Goal: Information Seeking & Learning: Learn about a topic

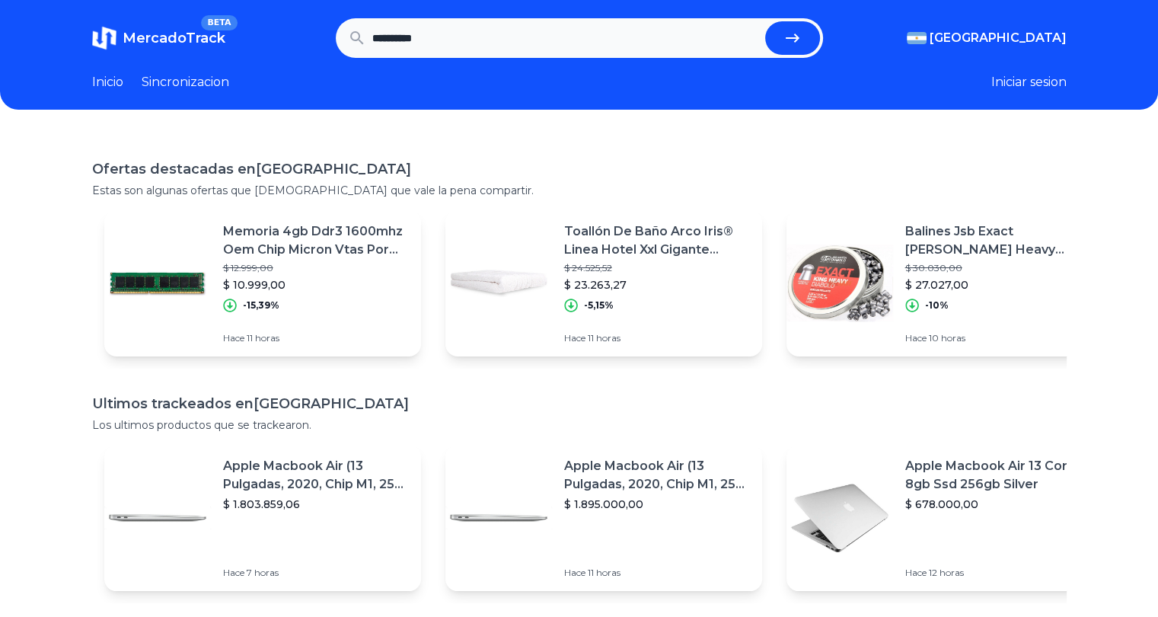
type input "**********"
click at [765, 21] on button "submit" at bounding box center [792, 37] width 55 height 33
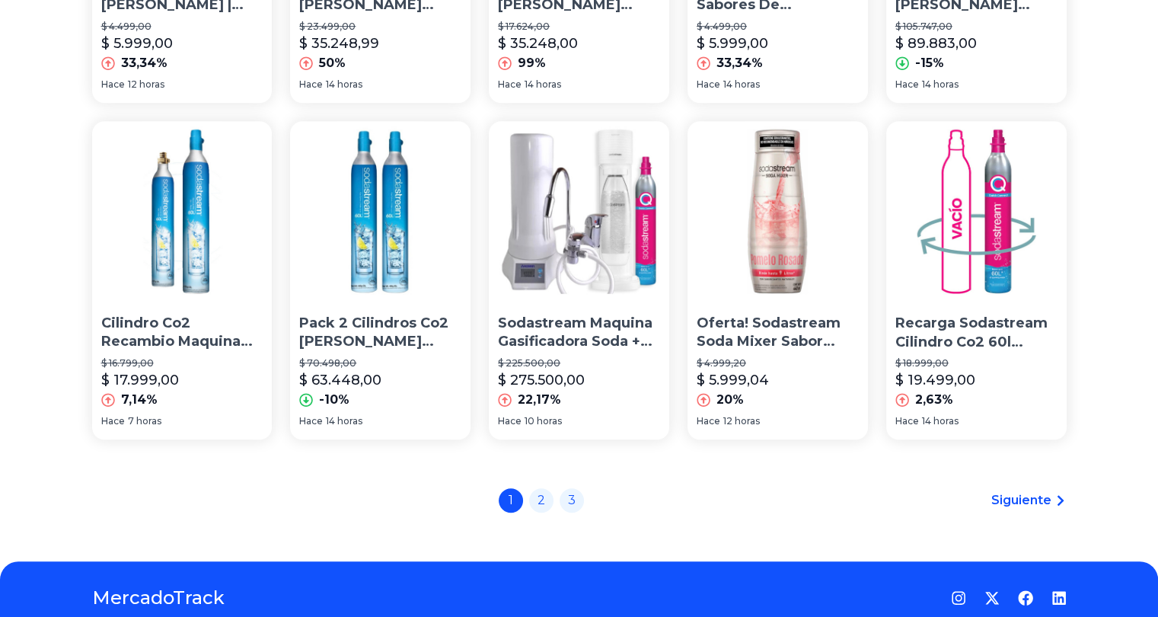
scroll to position [1066, 0]
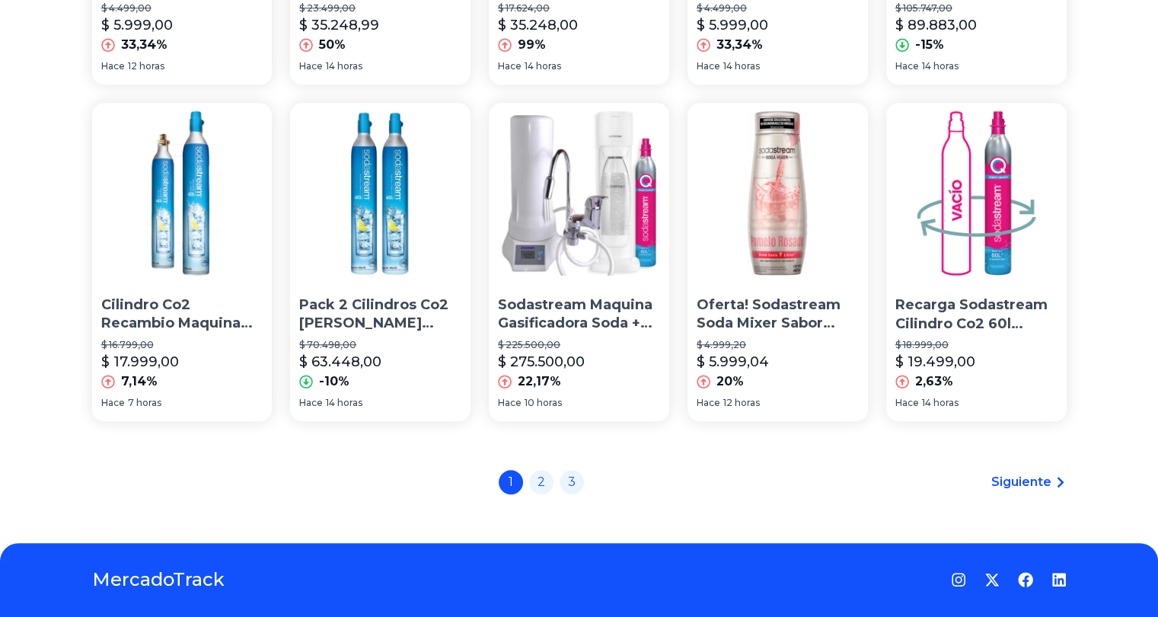
click at [1038, 477] on span "Siguiente" at bounding box center [1021, 482] width 60 height 18
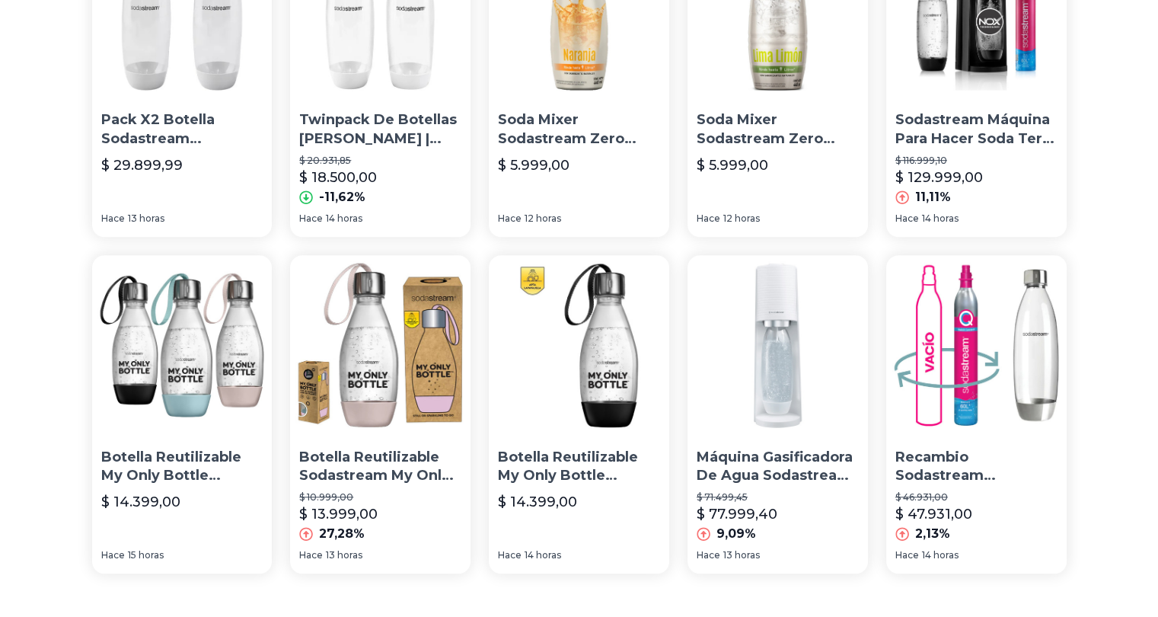
scroll to position [1108, 0]
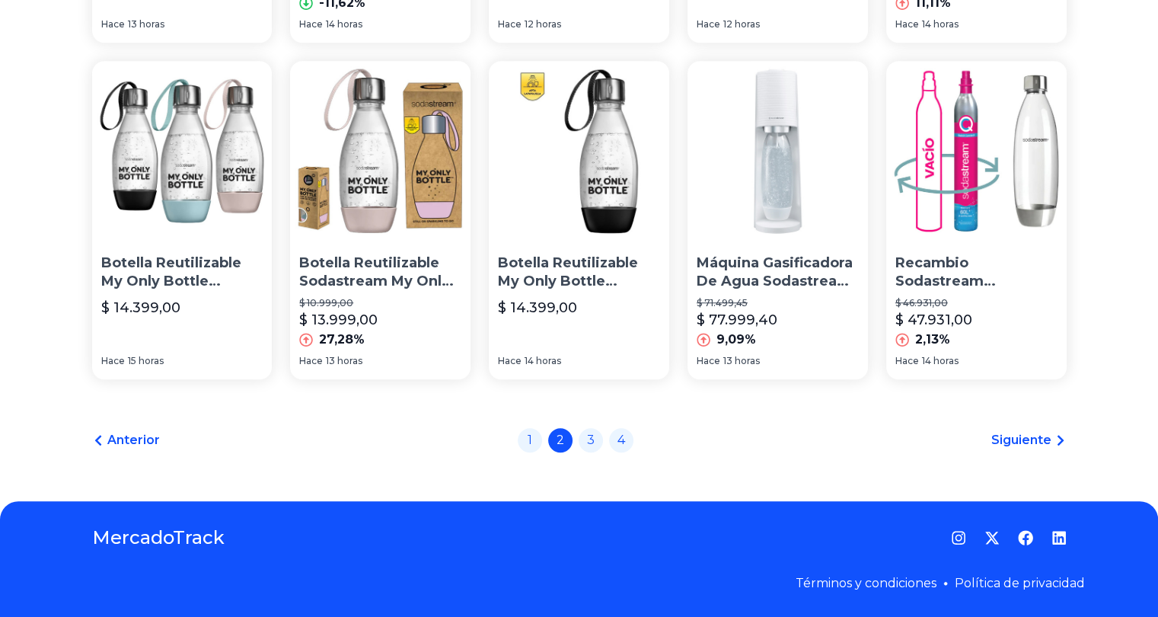
click at [1042, 442] on span "Siguiente" at bounding box center [1021, 440] width 60 height 18
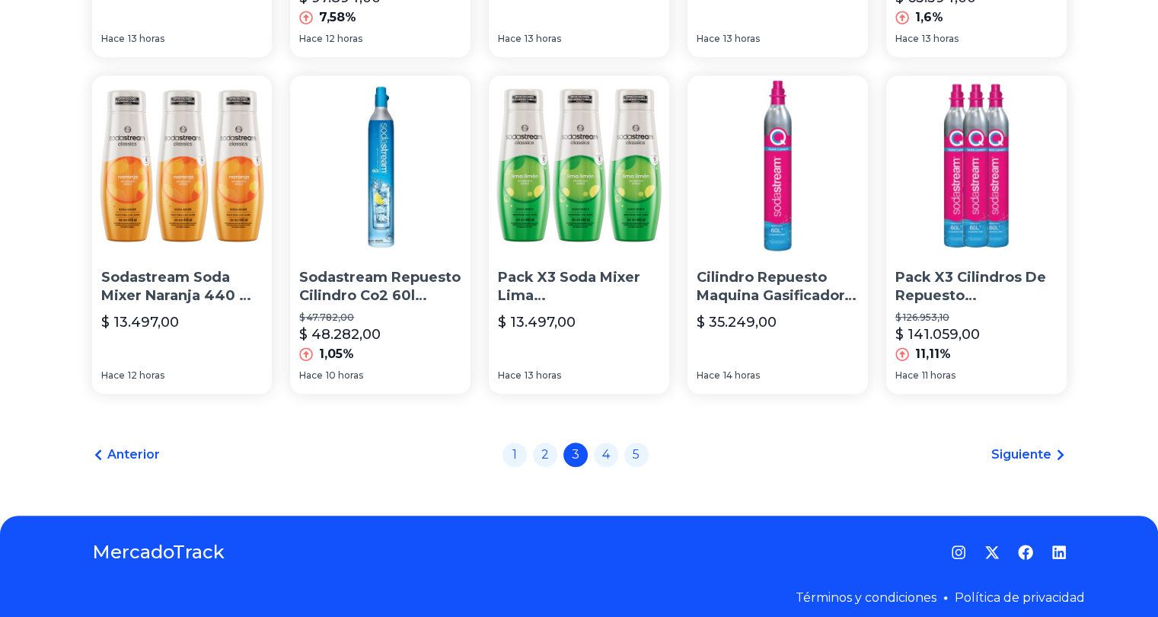
scroll to position [1108, 0]
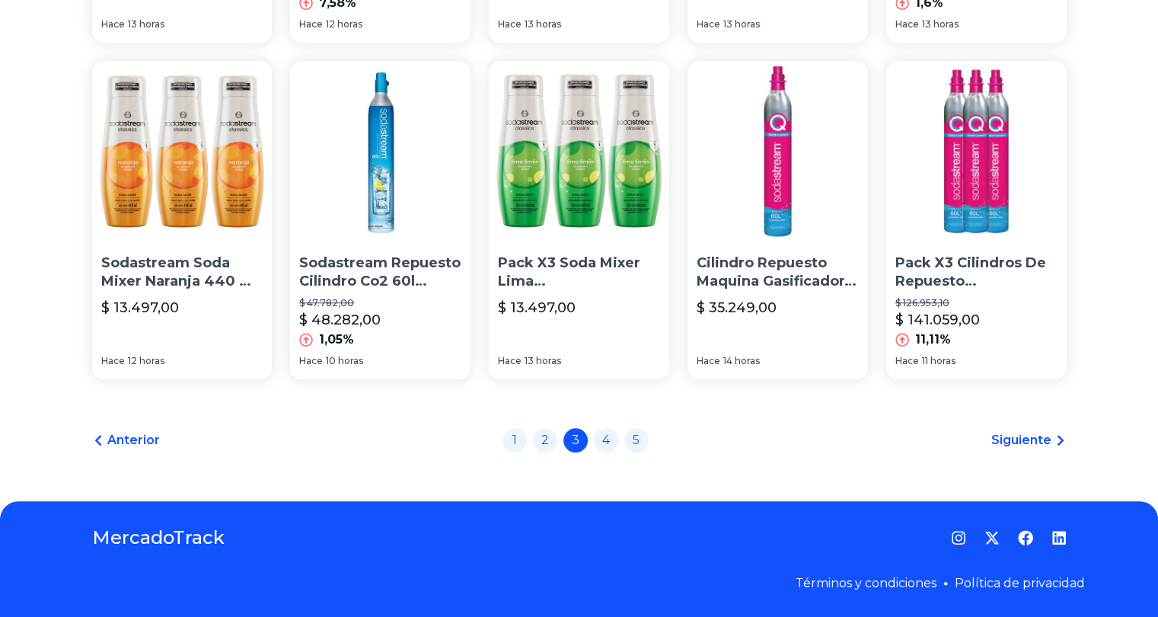
click at [1039, 445] on span "Siguiente" at bounding box center [1021, 440] width 60 height 18
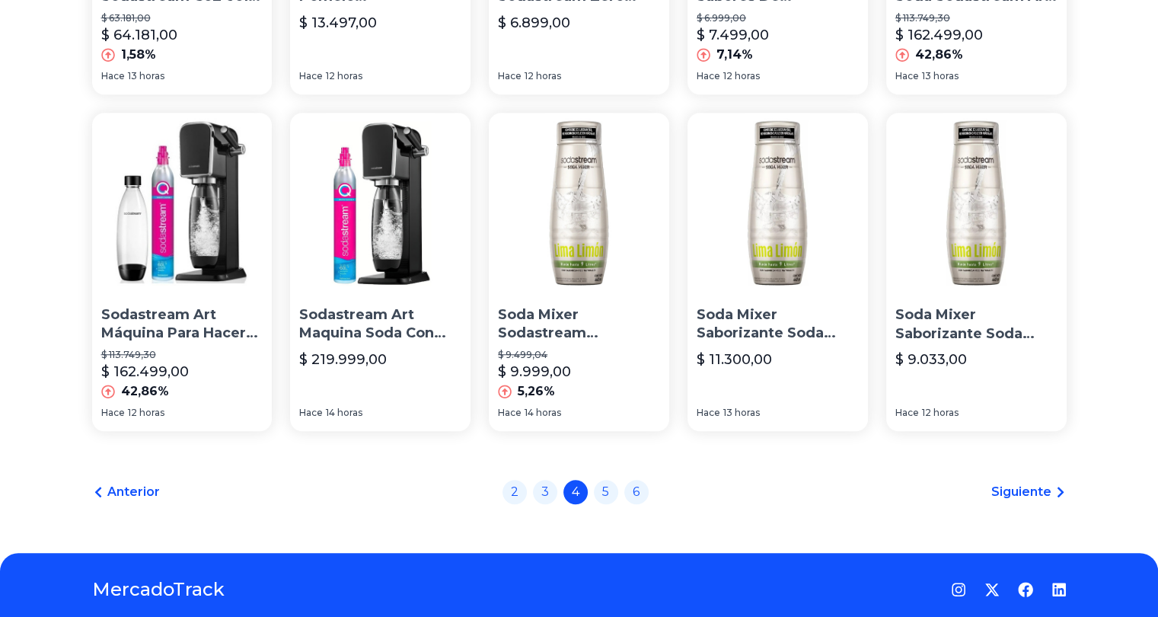
scroll to position [1108, 0]
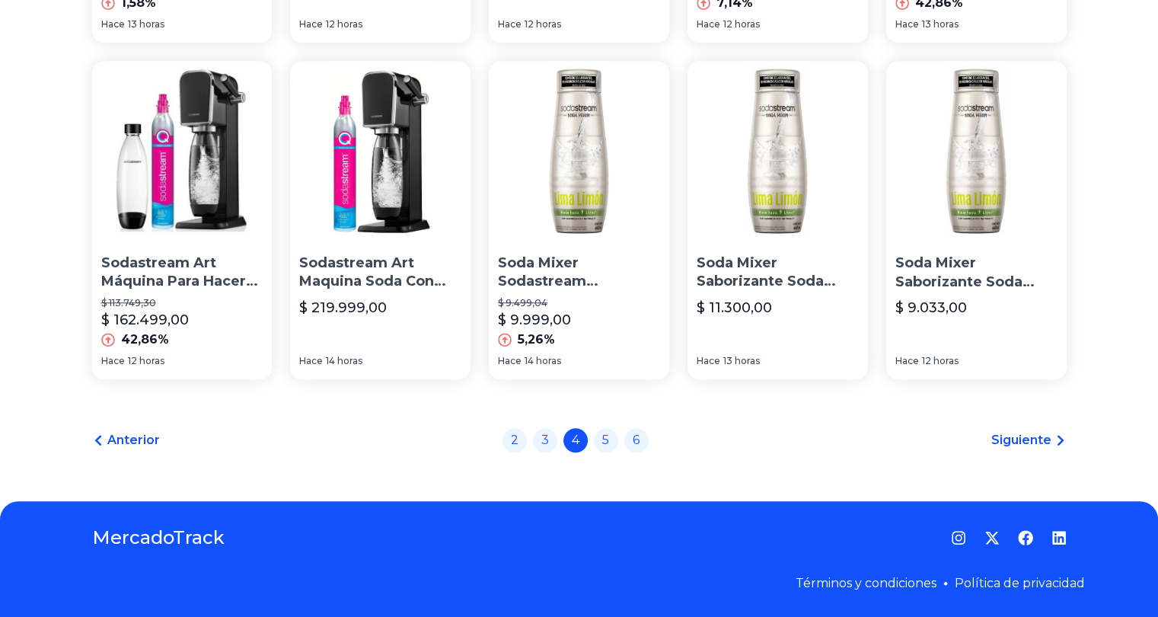
click at [1023, 448] on span "Siguiente" at bounding box center [1021, 440] width 60 height 18
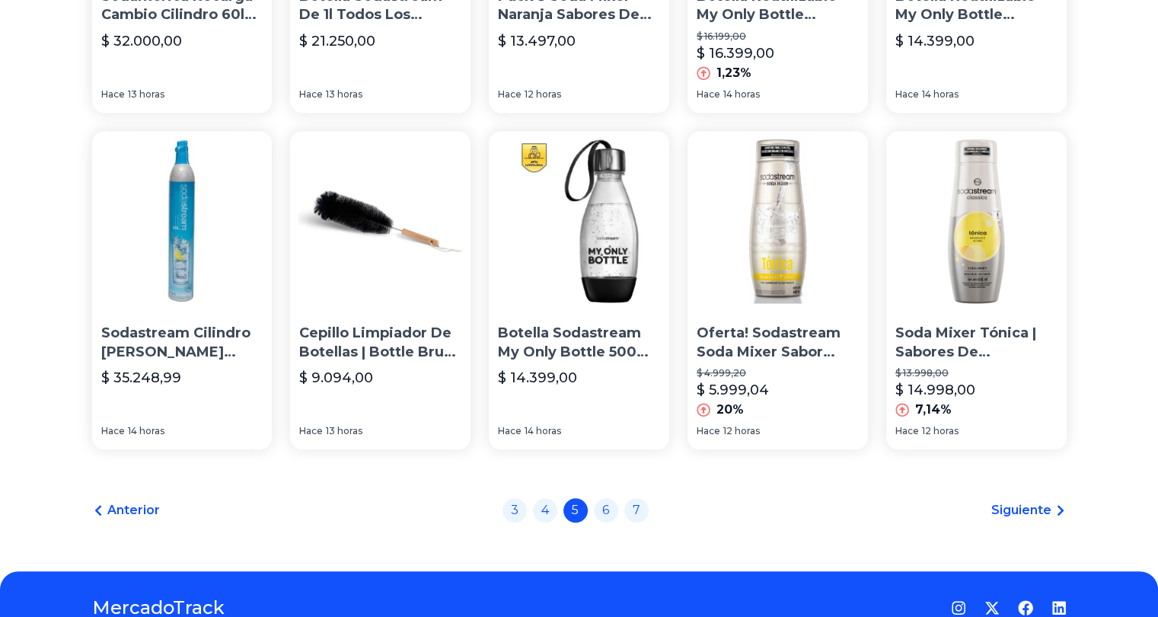
scroll to position [1108, 0]
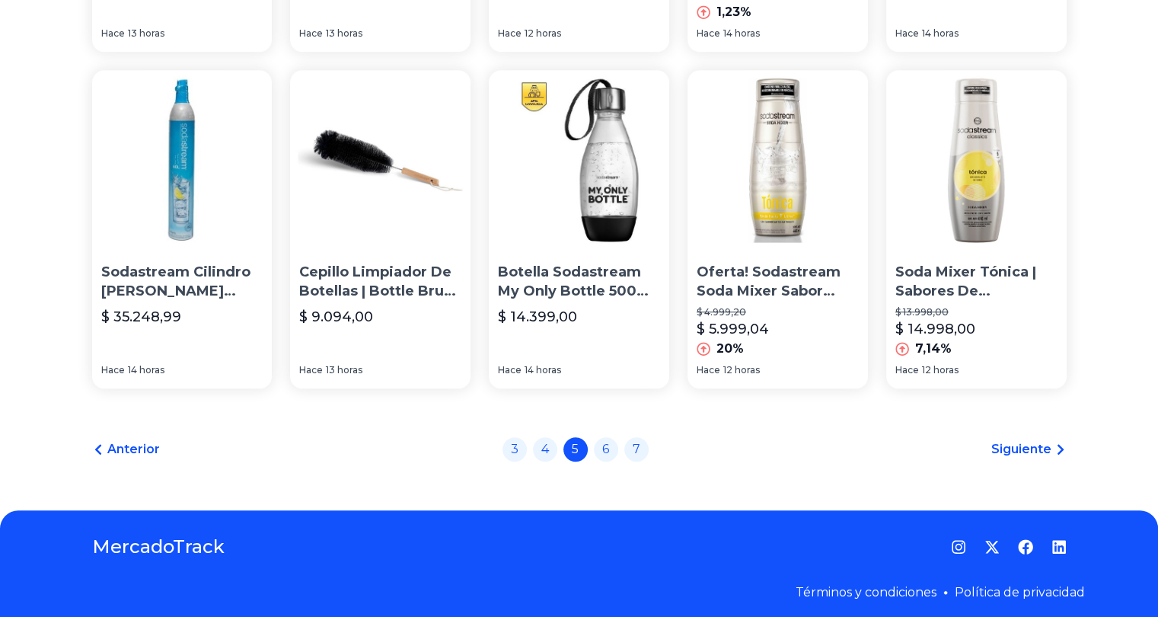
click at [1023, 448] on span "Siguiente" at bounding box center [1021, 449] width 60 height 18
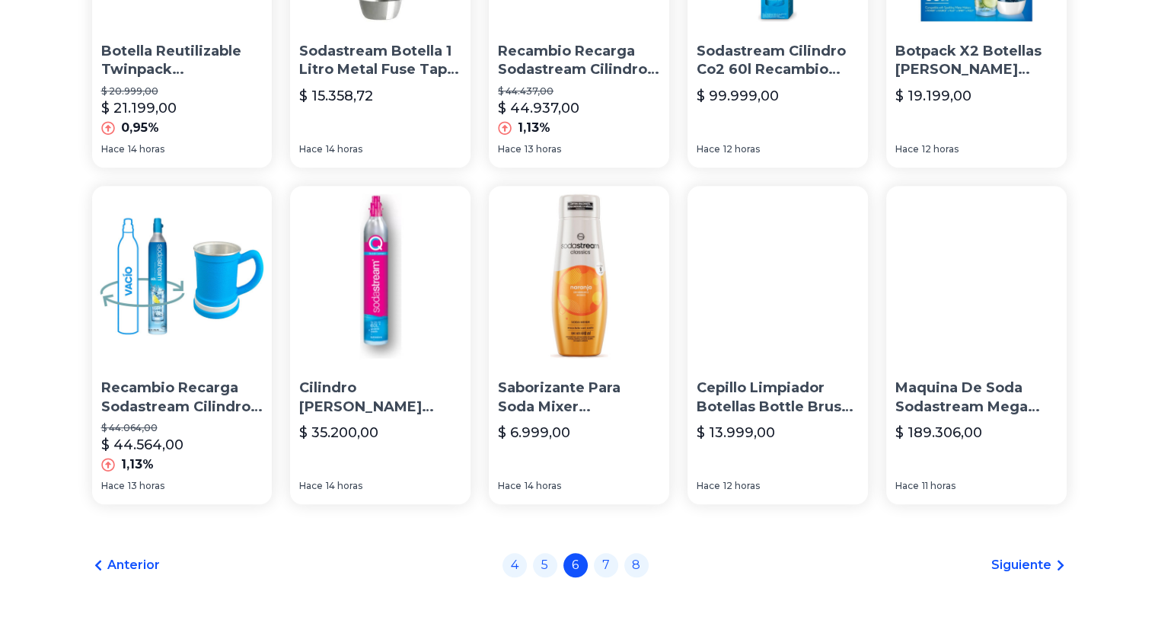
scroll to position [1108, 0]
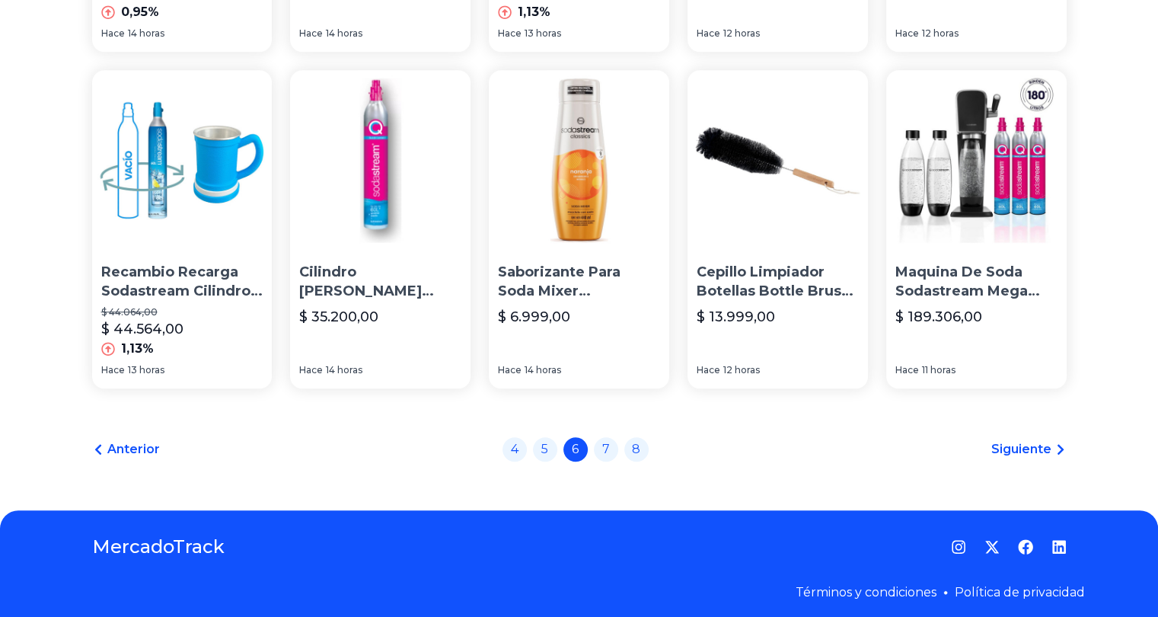
click at [1006, 442] on span "Siguiente" at bounding box center [1021, 449] width 60 height 18
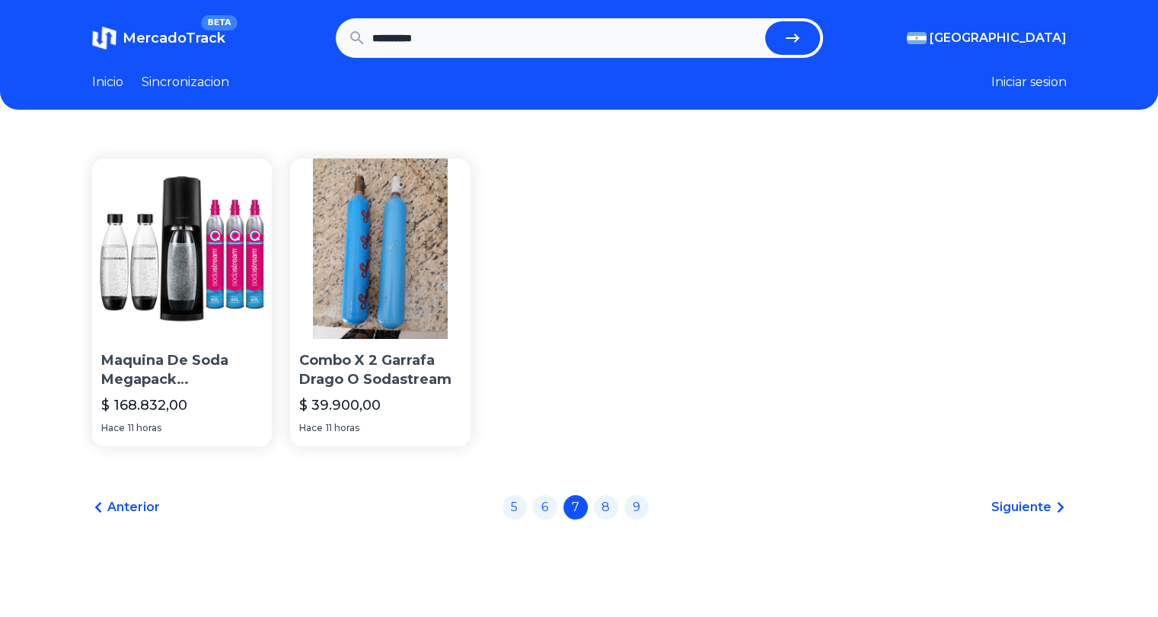
click at [1029, 510] on span "Siguiente" at bounding box center [1021, 507] width 60 height 18
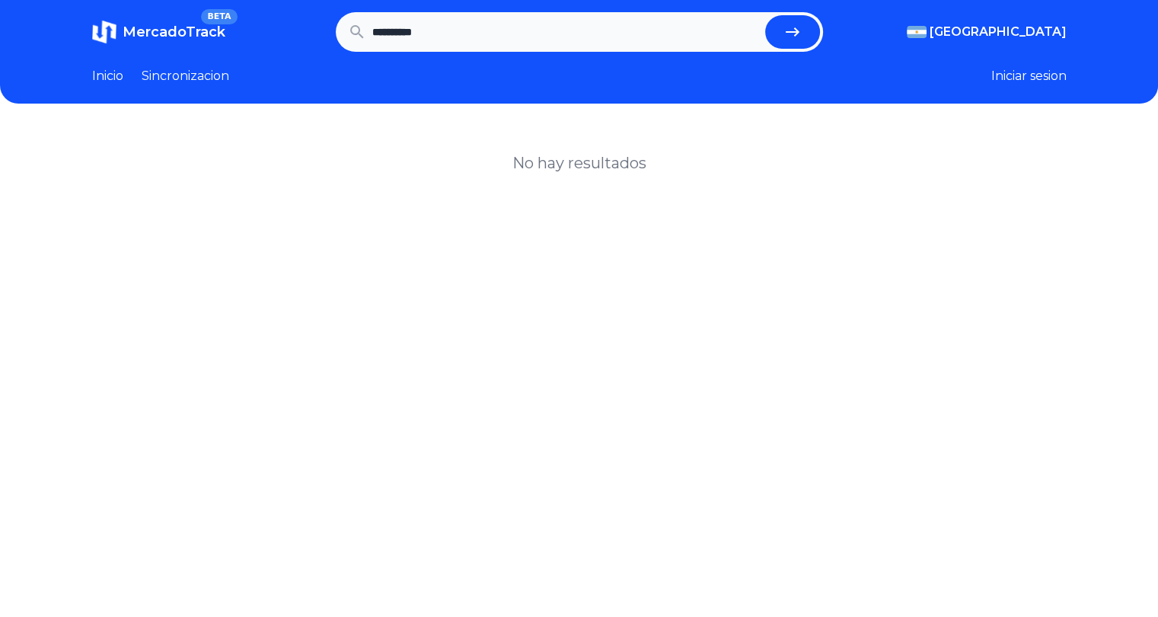
scroll to position [3, 0]
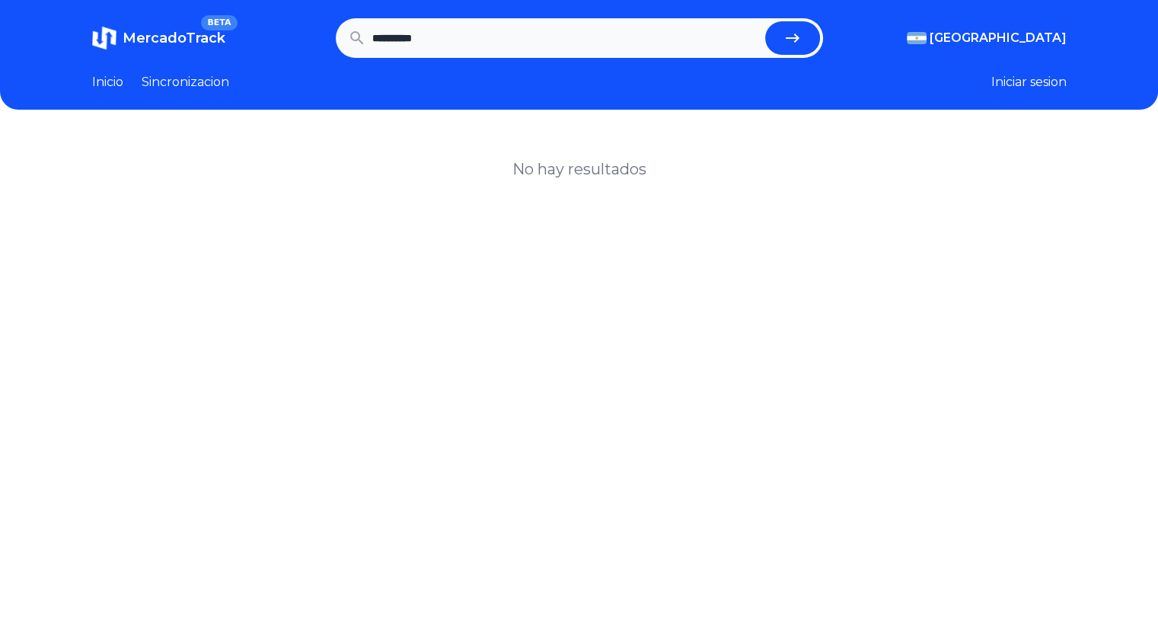
click at [780, 3] on header "**********" at bounding box center [579, 55] width 1158 height 110
click at [809, 39] on button "submit" at bounding box center [792, 37] width 55 height 33
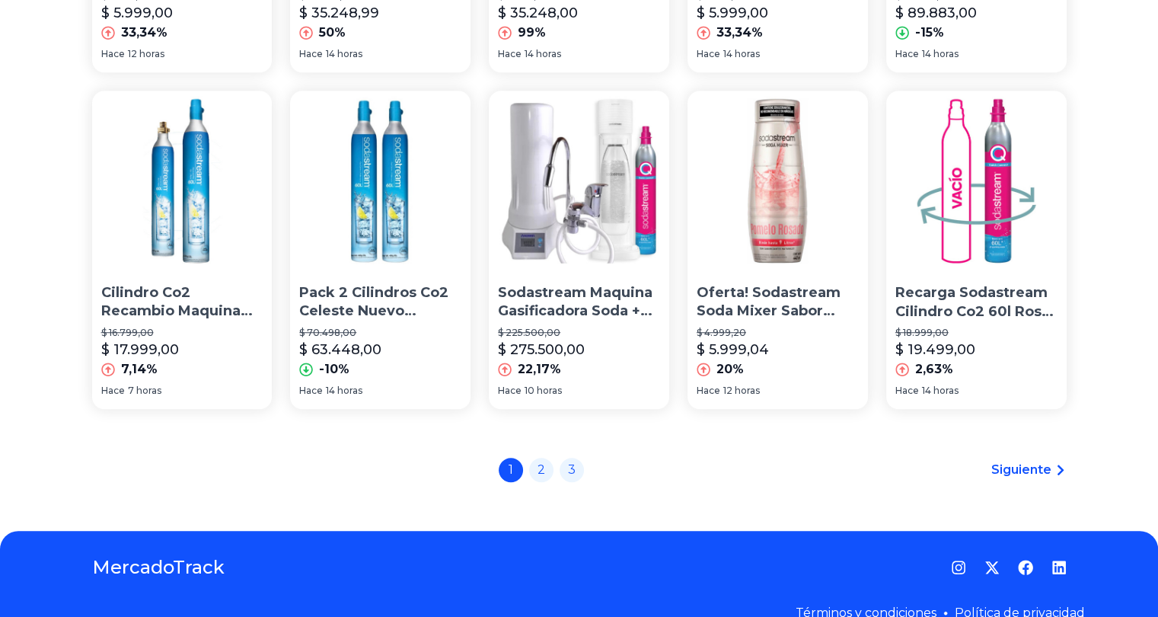
scroll to position [1108, 0]
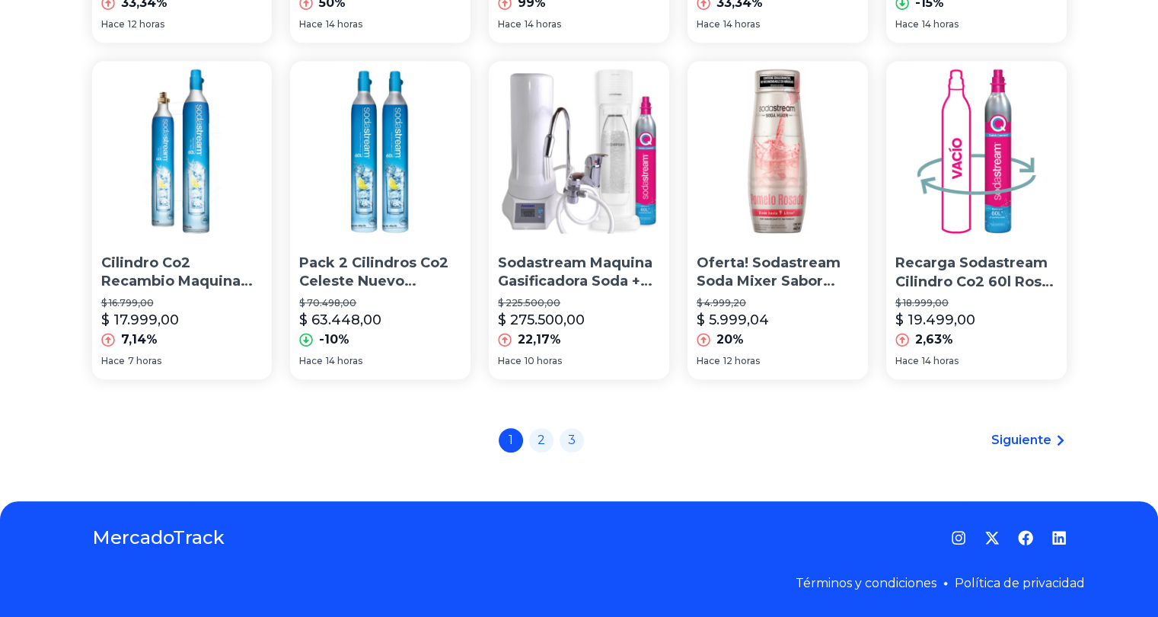
click at [1028, 442] on span "Siguiente" at bounding box center [1021, 440] width 60 height 18
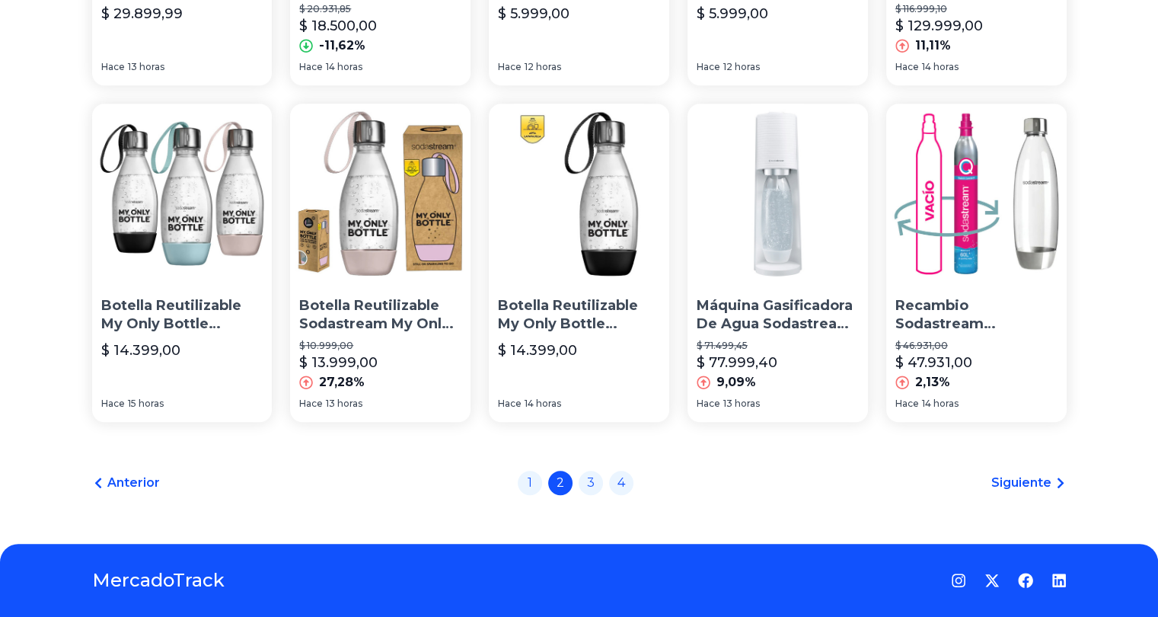
scroll to position [1066, 0]
